Goal: Communication & Community: Ask a question

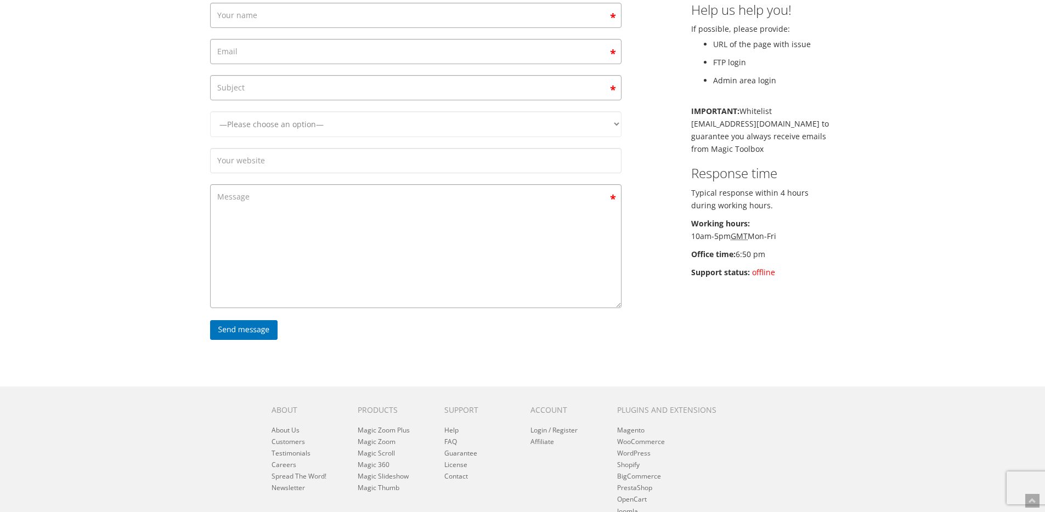
scroll to position [139, 0]
drag, startPoint x: 784, startPoint y: 273, endPoint x: 679, endPoint y: 277, distance: 104.9
click at [679, 277] on div "—Please choose an option— Magic Zoom Magic Zoom Plus Magic Thumb Magic Slidesho…" at bounding box center [523, 176] width 642 height 351
drag, startPoint x: 687, startPoint y: 234, endPoint x: 853, endPoint y: 313, distance: 183.4
click at [849, 308] on div "Magic Zoom Plus Magic Zoom Magic Scroll Magic 360 Magic Slideshow Magic Thumb C…" at bounding box center [522, 226] width 1045 height 731
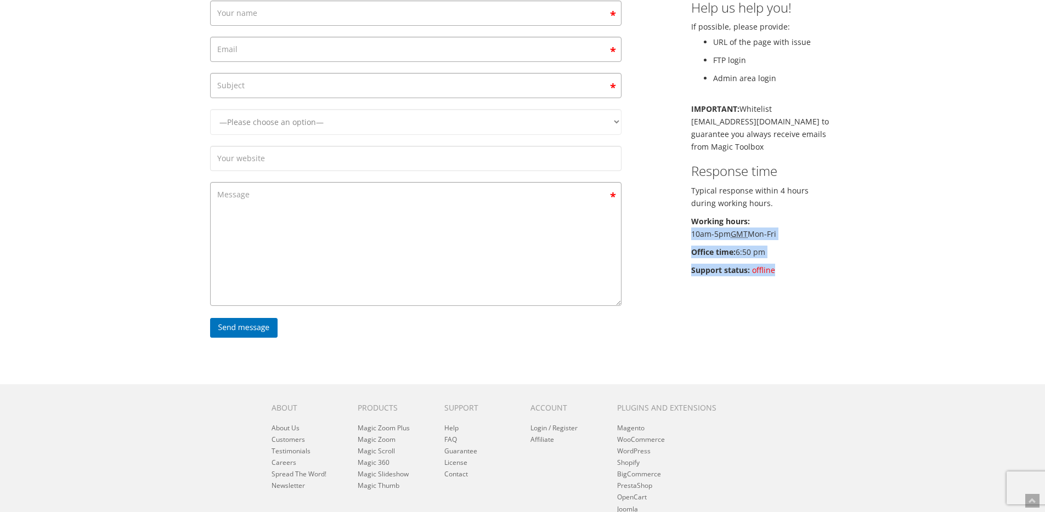
click at [837, 306] on div "—Please choose an option— Magic Zoom Magic Zoom Plus Magic Thumb Magic Slidesho…" at bounding box center [523, 176] width 642 height 351
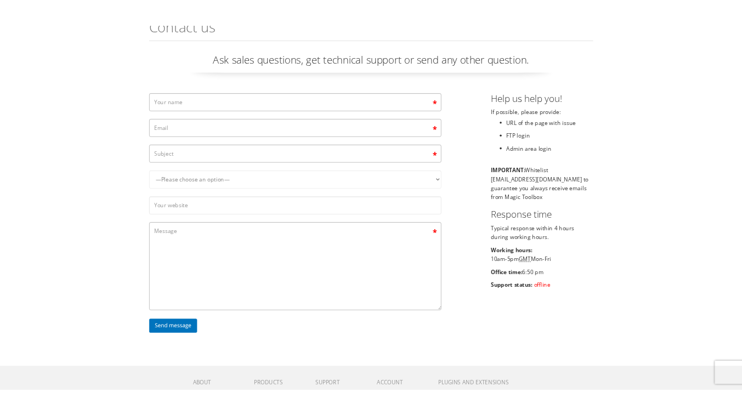
scroll to position [44, 0]
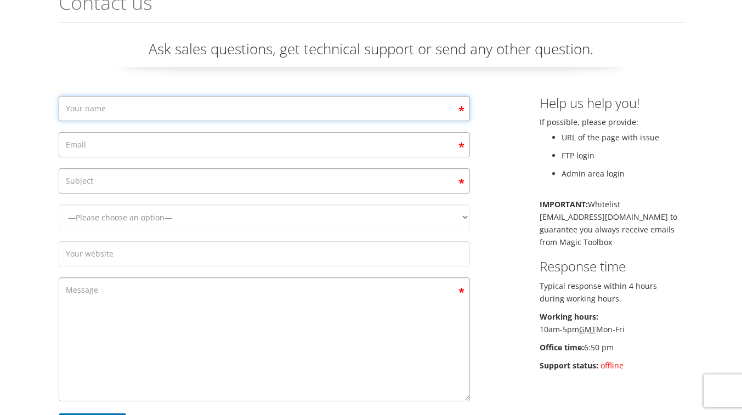
click at [384, 112] on input "Contact form" at bounding box center [265, 108] width 412 height 25
click at [246, 109] on input "Contact form" at bounding box center [265, 108] width 412 height 25
type input "Kyle"
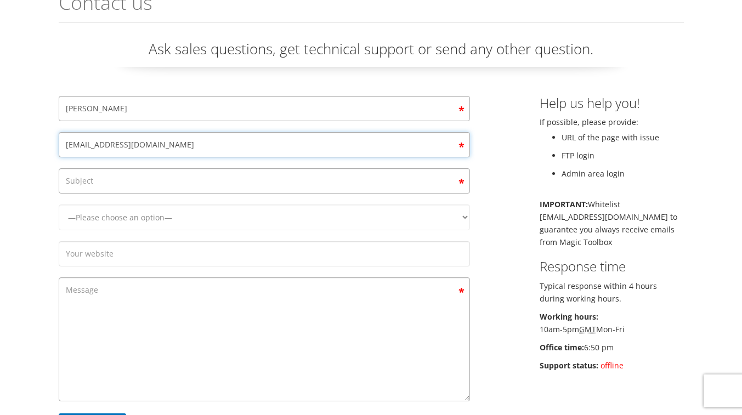
type input "kferreri@heicocompanies.com"
type input "F"
click at [201, 216] on select "—Please choose an option— Magic Zoom Magic Zoom Plus Magic Thumb Magic Slidesho…" at bounding box center [265, 218] width 412 height 26
select select "Magic Zoom"
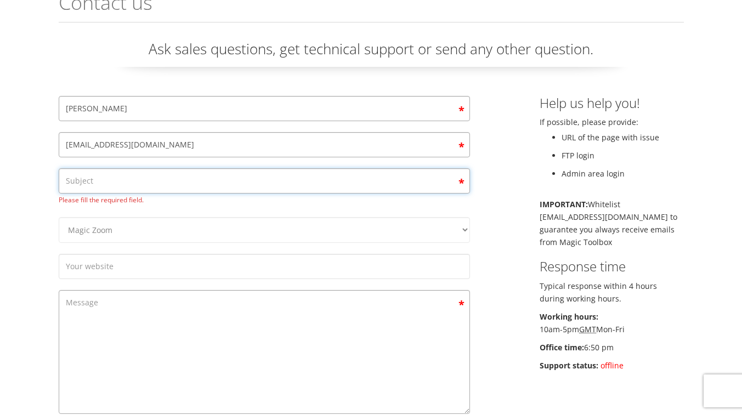
click at [157, 182] on input "Contact form" at bounding box center [265, 180] width 412 height 25
type input "<"
type input "K"
type input "Magic Zoom"
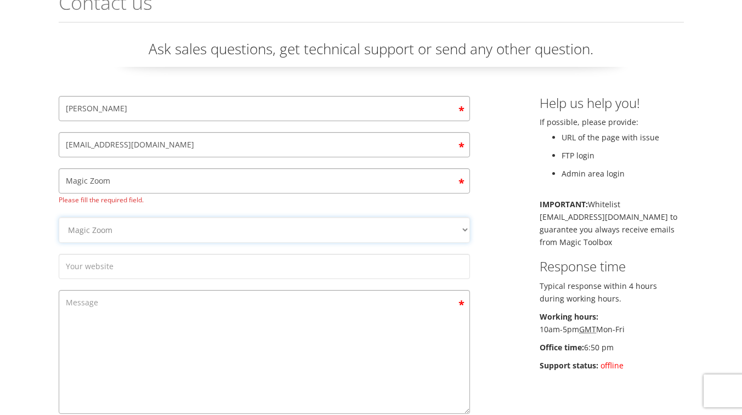
click at [159, 223] on select "—Please choose an option— Magic Zoom Magic Zoom Plus Magic Thumb Magic Slidesho…" at bounding box center [265, 230] width 412 height 26
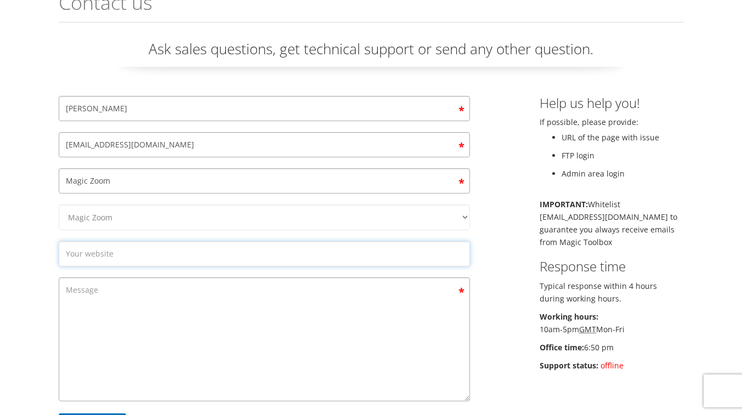
click at [106, 260] on input "Contact form" at bounding box center [265, 253] width 412 height 25
click at [210, 257] on input "Contact form" at bounding box center [265, 253] width 412 height 25
paste input "https://kinedynedefend.com/combination-winch-bar-box-end?searchid=0&search_quer…"
type input "https://kinedynedefend.com/combination-winch-bar-box-end?searchid=0&search_quer…"
click at [183, 319] on textarea "Contact form" at bounding box center [265, 340] width 412 height 124
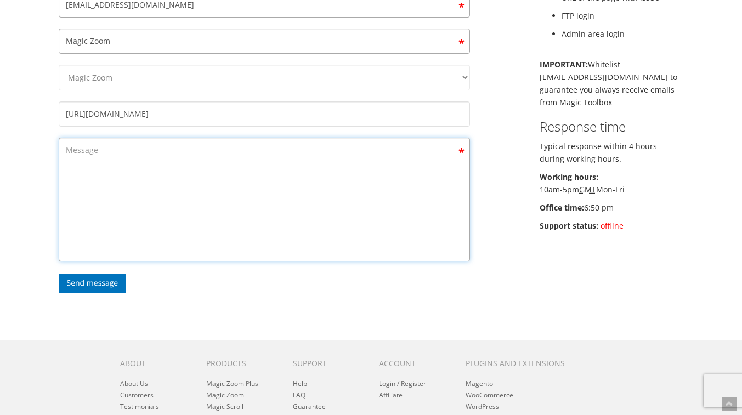
scroll to position [169, 0]
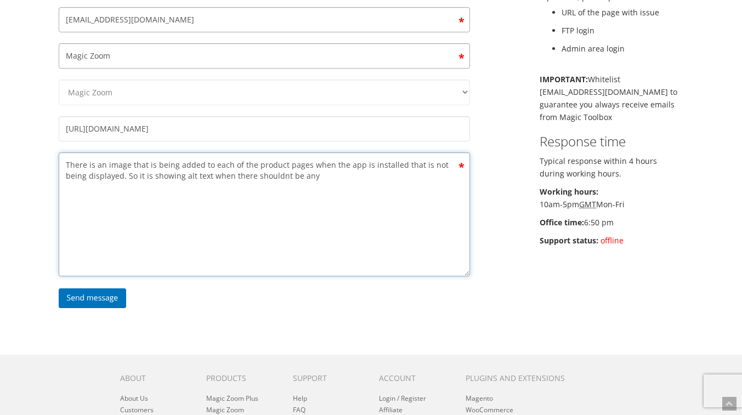
click at [263, 175] on textarea "There is an image that is being added to each of the product pages when the app…" at bounding box center [265, 215] width 412 height 124
click at [278, 178] on textarea "There is an image that is being added to each of the product pages when the app…" at bounding box center [265, 215] width 412 height 124
click at [319, 192] on textarea "There is an image that is being added to each of the product pages when the app…" at bounding box center [265, 215] width 412 height 124
type textarea "There is an image that is being added to each of the product pages when the app…"
click at [98, 300] on input "Send message" at bounding box center [93, 299] width 68 height 20
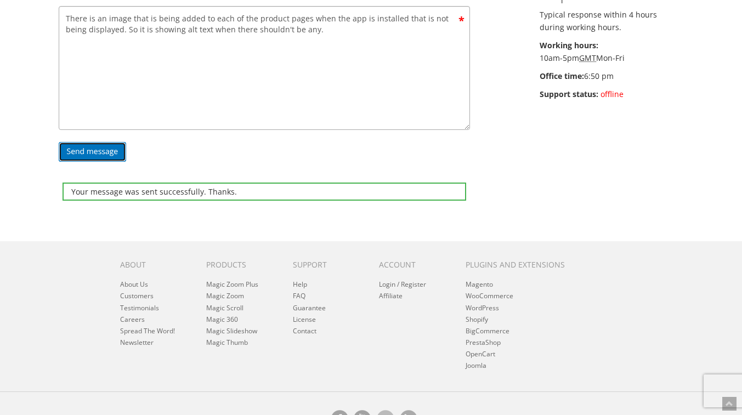
scroll to position [348, 0]
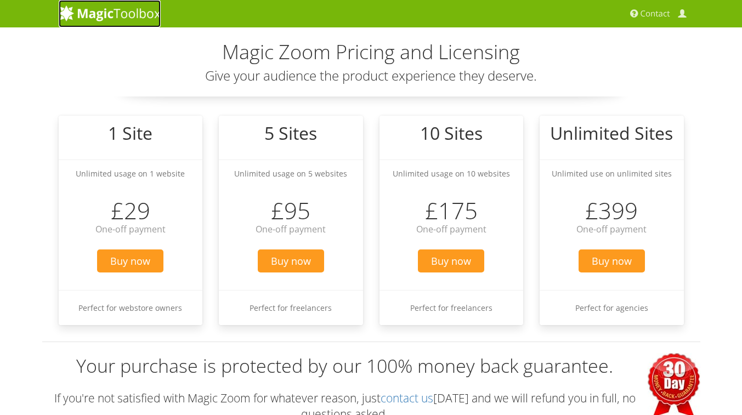
click at [127, 10] on img at bounding box center [110, 13] width 102 height 16
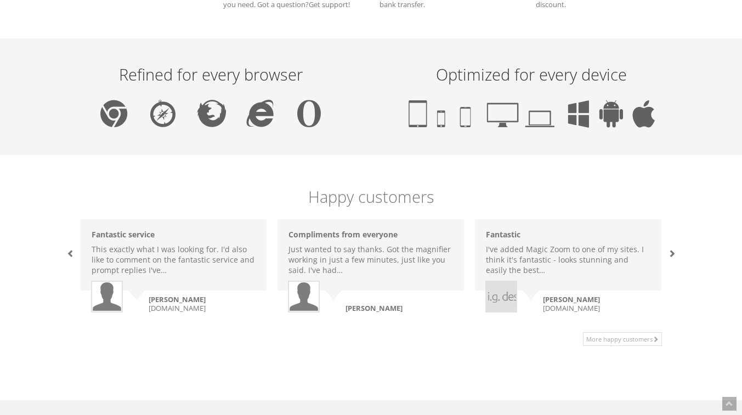
scroll to position [624, 0]
